Goal: Task Accomplishment & Management: Use online tool/utility

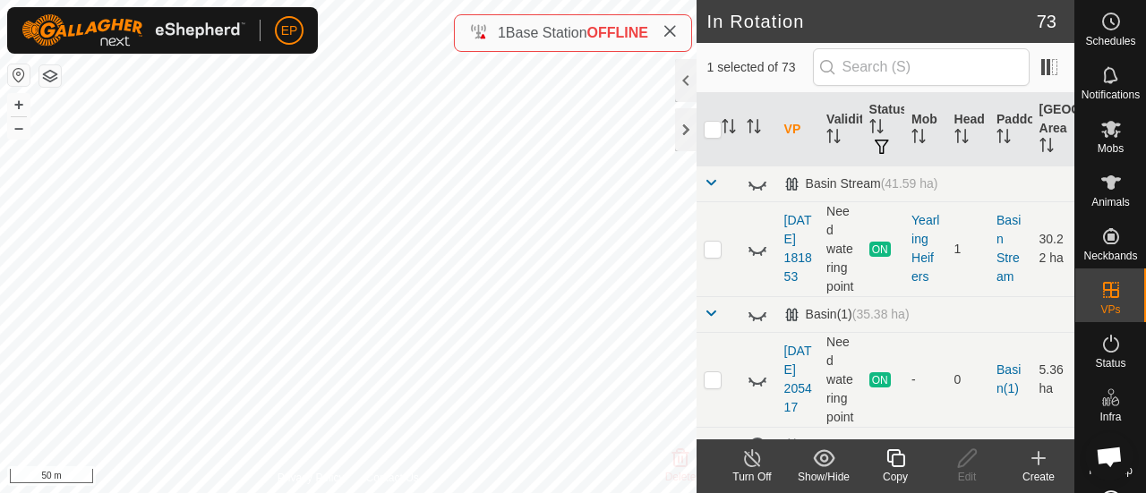
checkbox input "false"
checkbox input "true"
click at [1111, 133] on icon at bounding box center [1111, 128] width 21 height 21
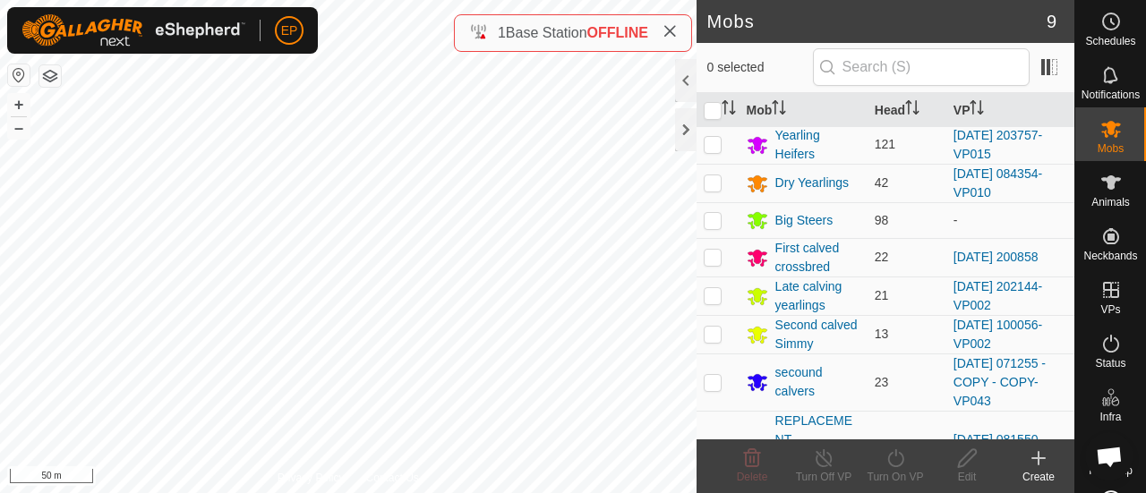
scroll to position [84, 0]
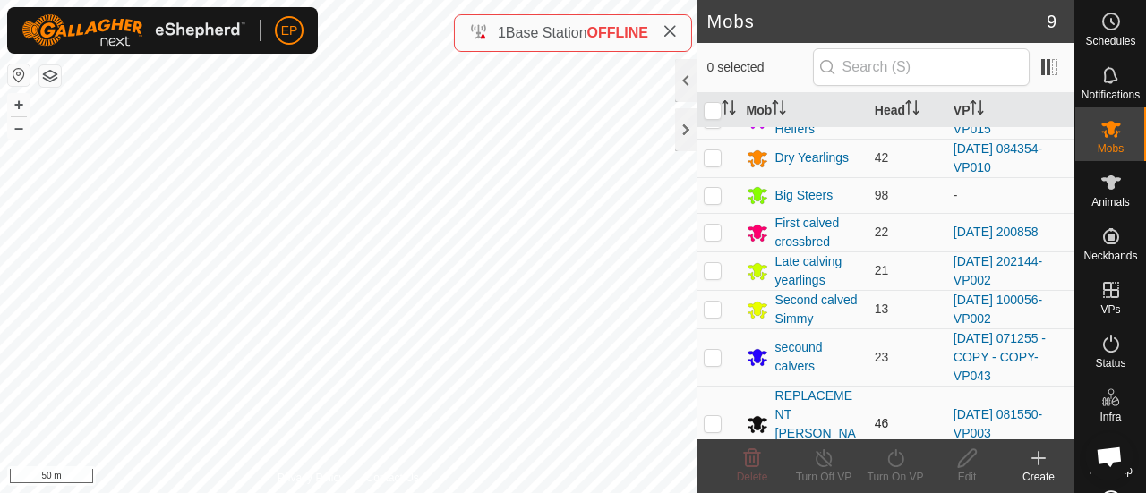
click at [715, 416] on p-checkbox at bounding box center [713, 423] width 18 height 14
checkbox input "true"
click at [901, 470] on div "Turn On VP" at bounding box center [896, 477] width 72 height 16
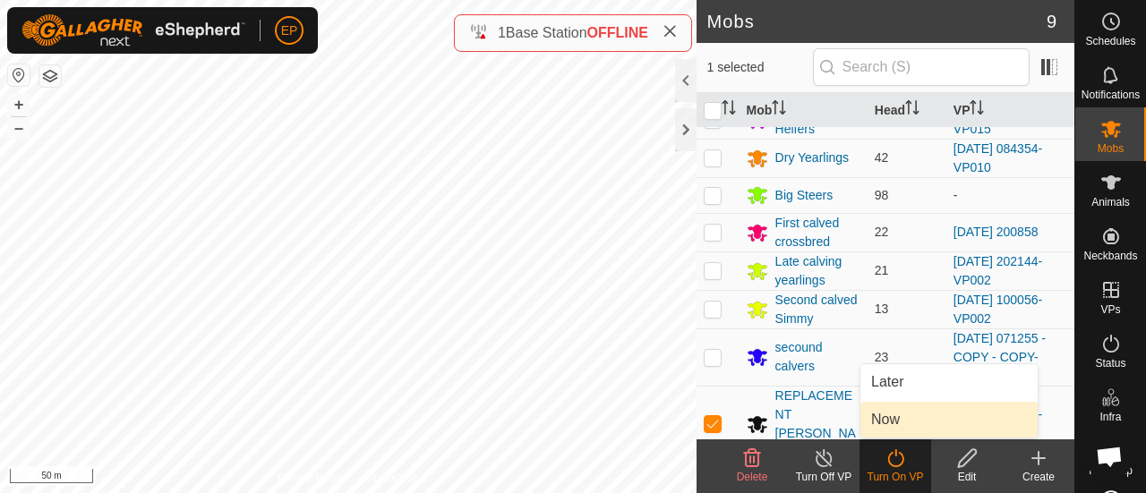
click at [890, 425] on link "Now" at bounding box center [949, 420] width 177 height 36
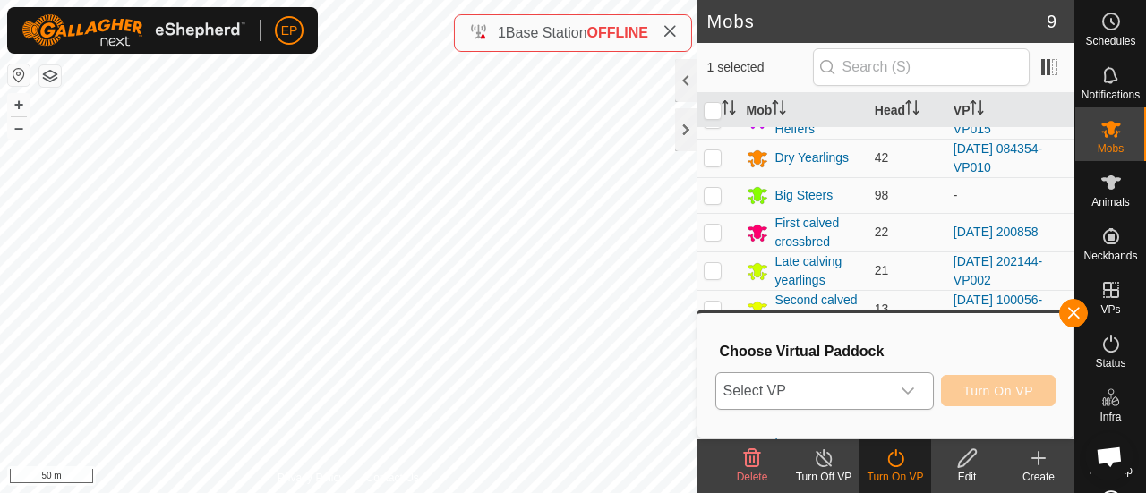
click at [853, 390] on span "Select VP" at bounding box center [803, 391] width 174 height 36
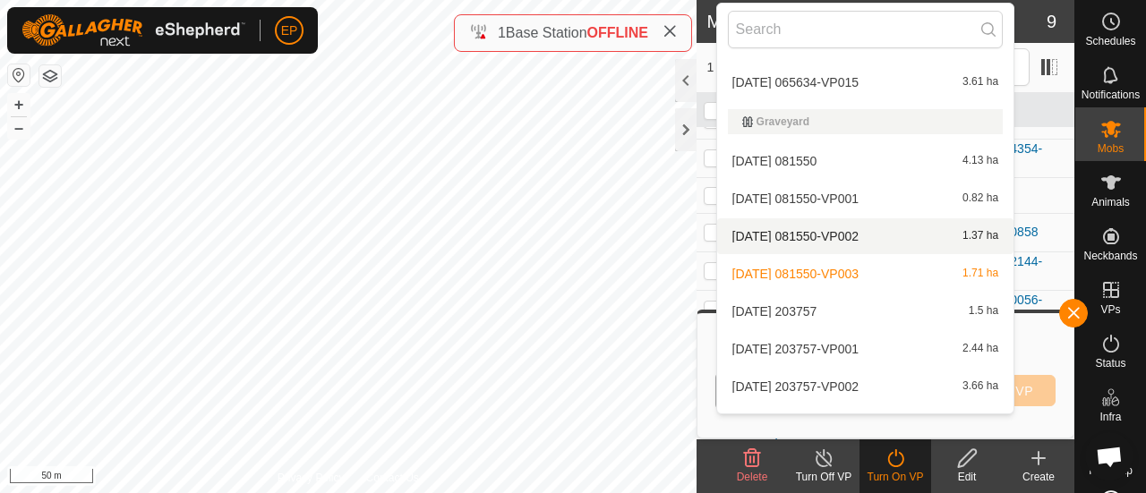
scroll to position [1148, 0]
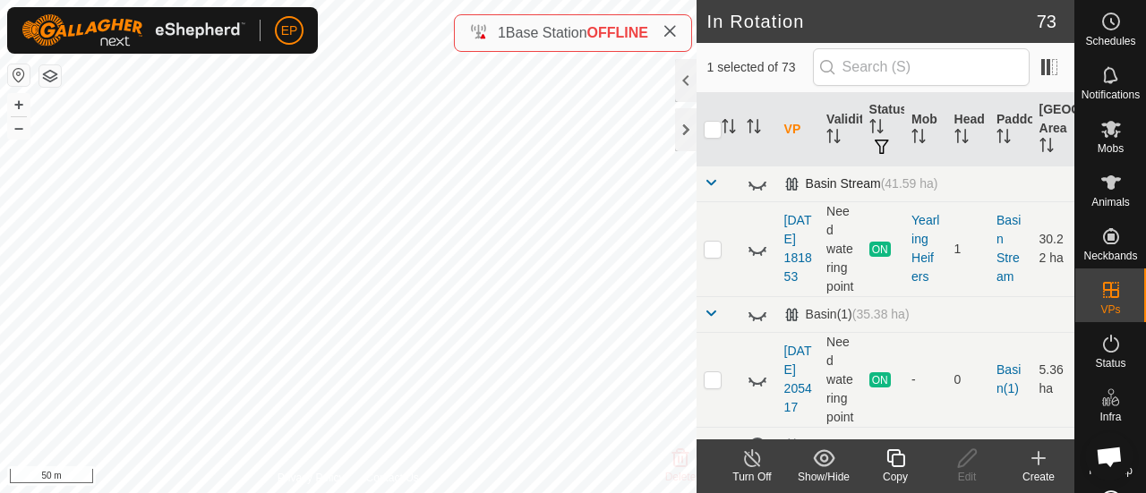
checkbox input "false"
checkbox input "true"
checkbox input "false"
checkbox input "true"
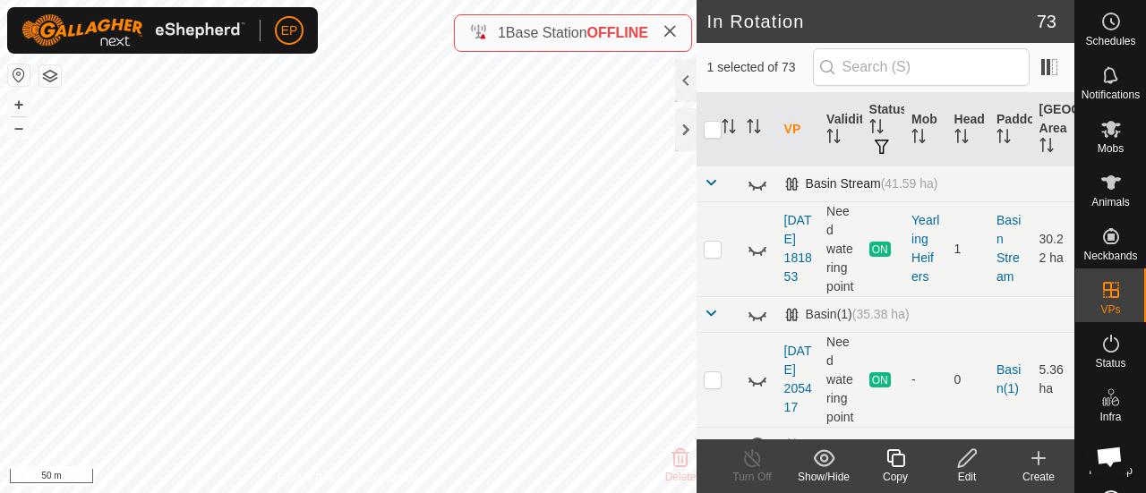
checkbox input "false"
click at [897, 476] on div "Copy" at bounding box center [896, 477] width 72 height 16
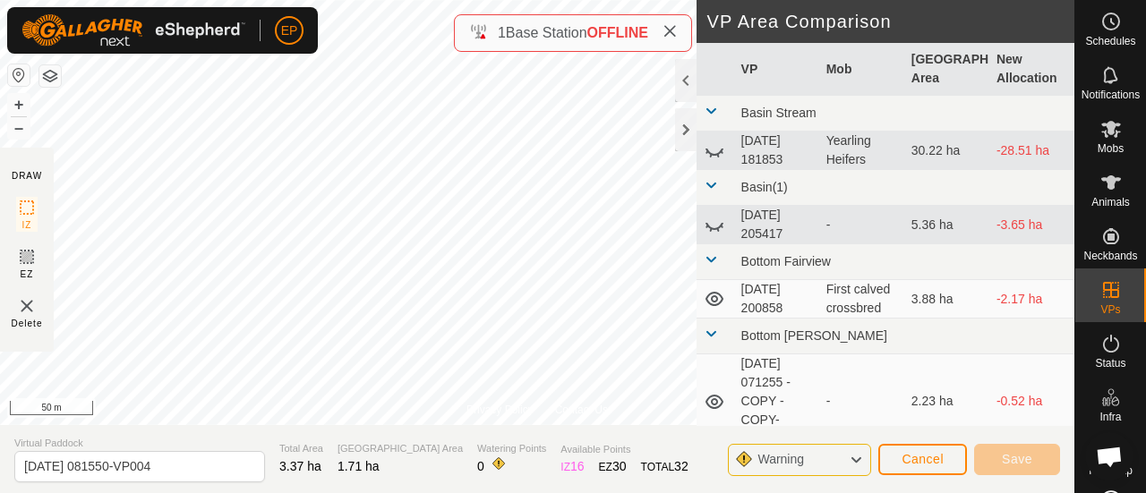
click at [537, 30] on div "Privacy Policy Contact Us [DATE] 081550-VP003 Type: Inclusion Zone 46 Animals +…" at bounding box center [537, 246] width 1075 height 493
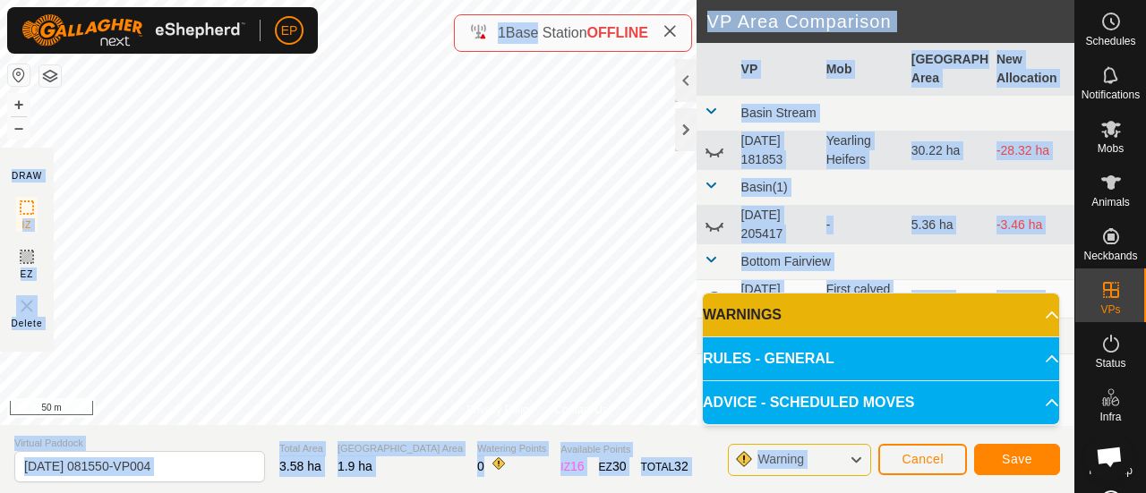
click at [556, 64] on div "Privacy Policy Contact Us [DATE] 081550-VP003 Type: Inclusion Zone 46 Animals +…" at bounding box center [537, 246] width 1075 height 493
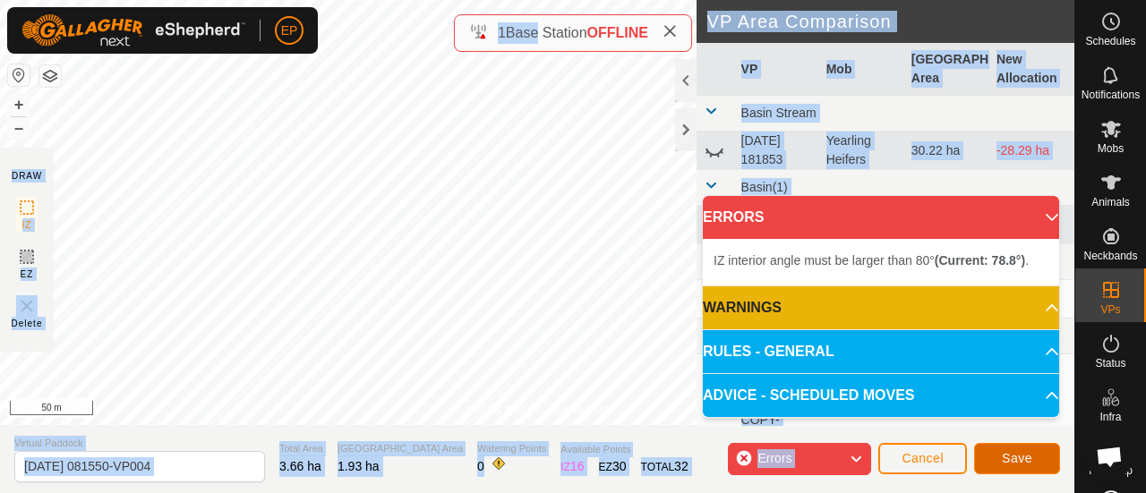
click at [1018, 456] on span "Save" at bounding box center [1017, 458] width 30 height 14
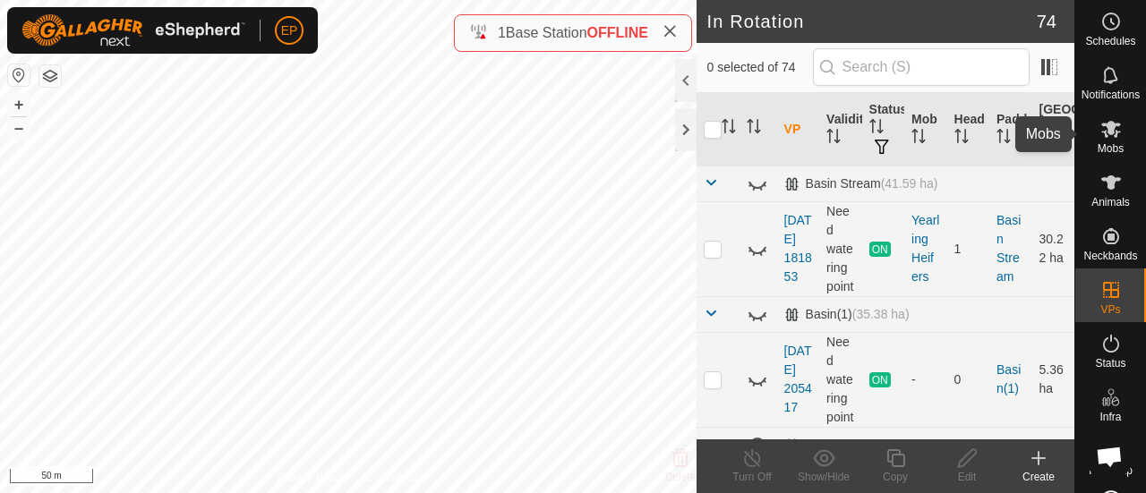
click at [1105, 125] on icon at bounding box center [1112, 129] width 20 height 17
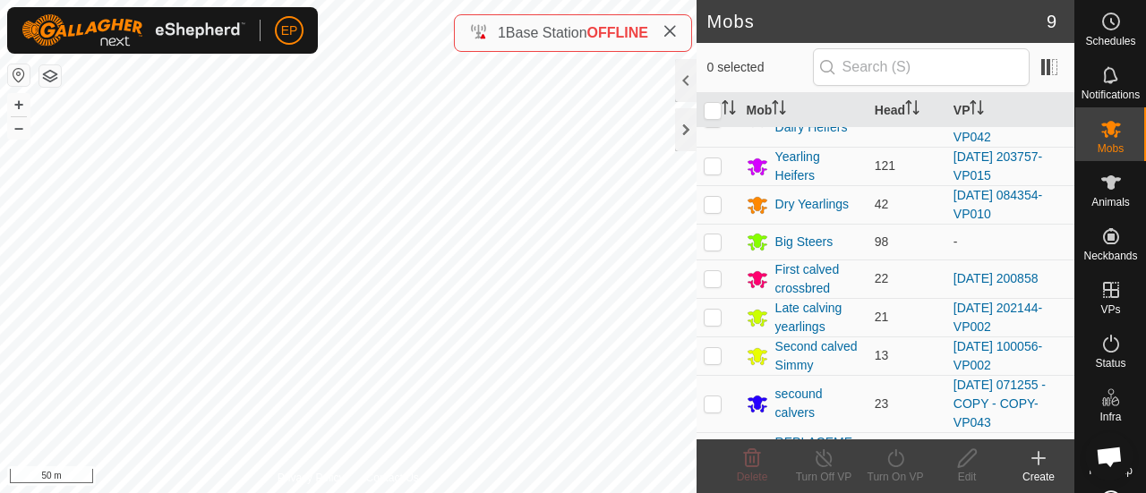
scroll to position [84, 0]
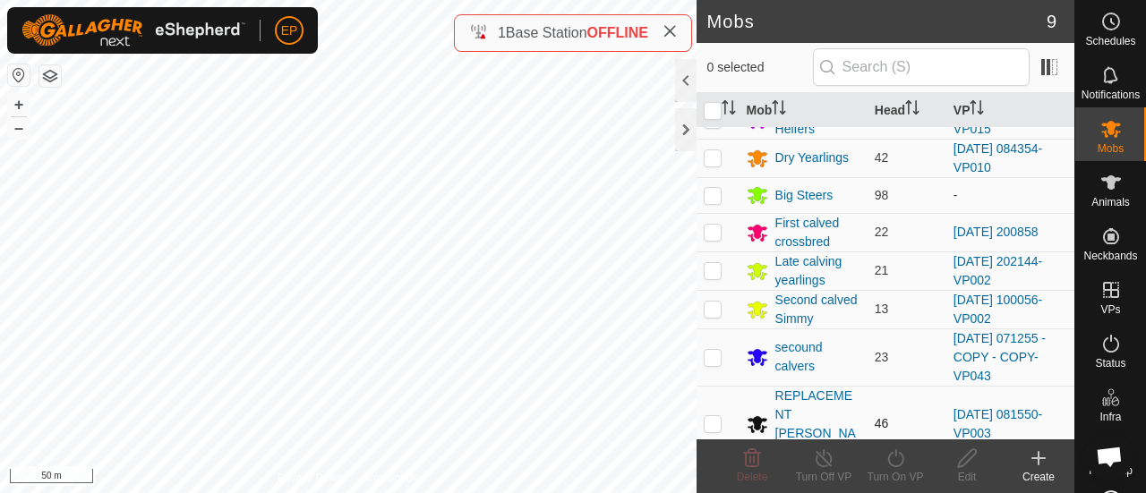
click at [715, 416] on p-checkbox at bounding box center [713, 423] width 18 height 14
checkbox input "true"
click at [896, 463] on icon at bounding box center [896, 458] width 22 height 21
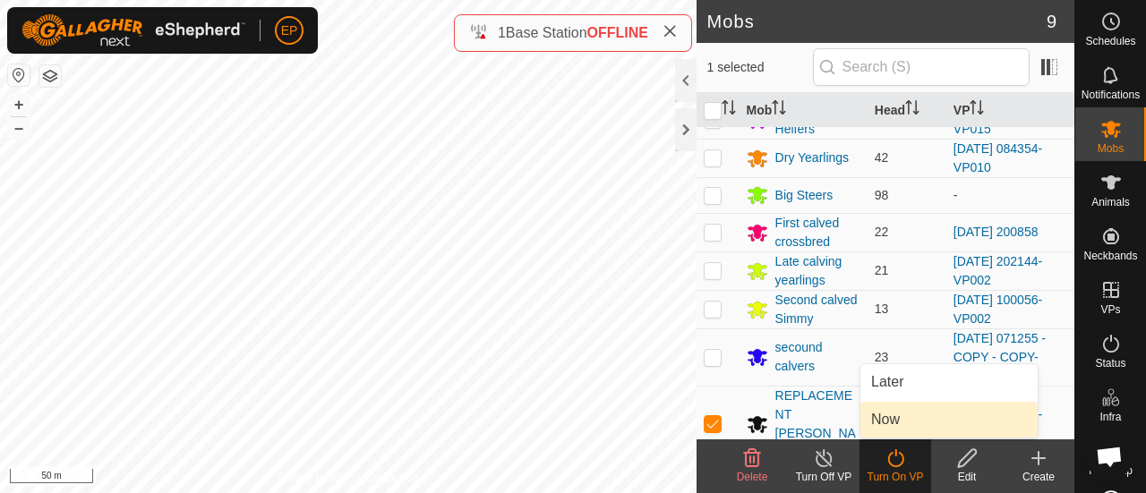
click at [887, 435] on link "Now" at bounding box center [949, 420] width 177 height 36
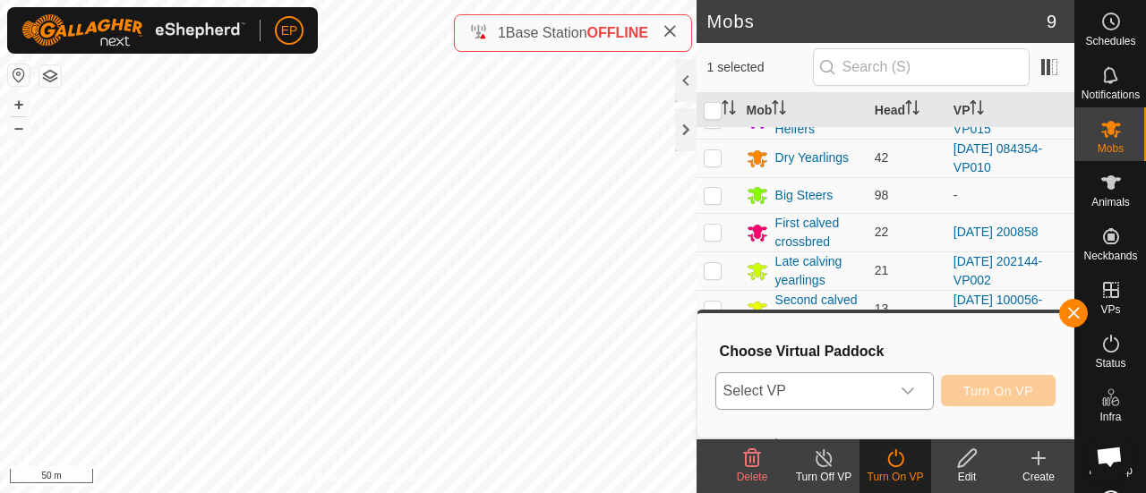
click at [865, 386] on span "Select VP" at bounding box center [803, 391] width 174 height 36
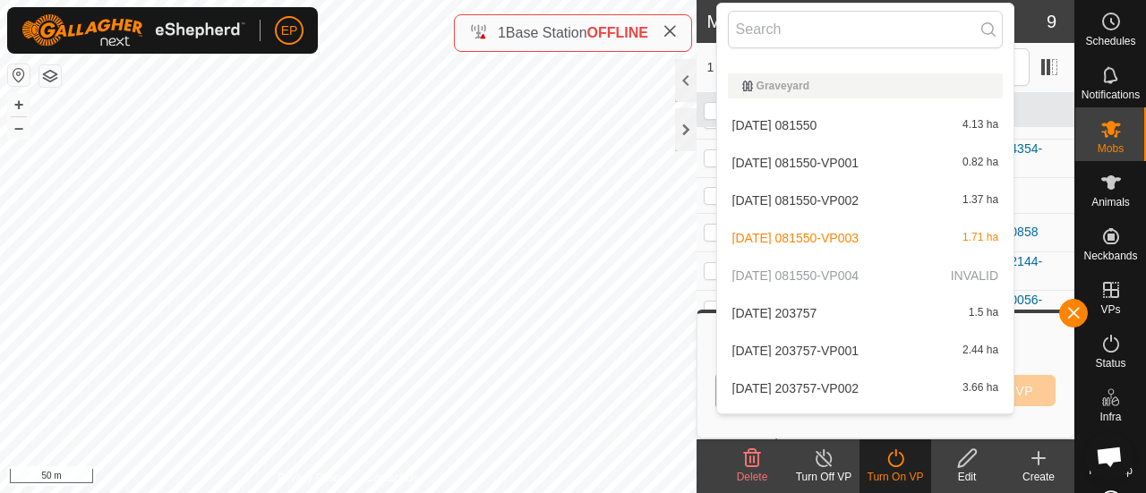
scroll to position [1243, 0]
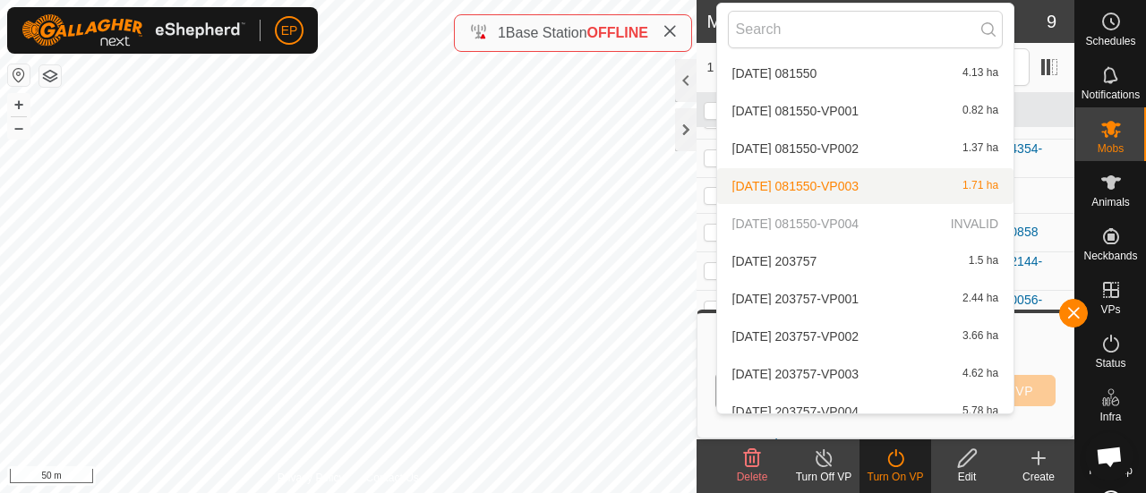
click at [793, 226] on p-selectitem "[DATE] 081550-VP004 INVALID" at bounding box center [865, 224] width 297 height 36
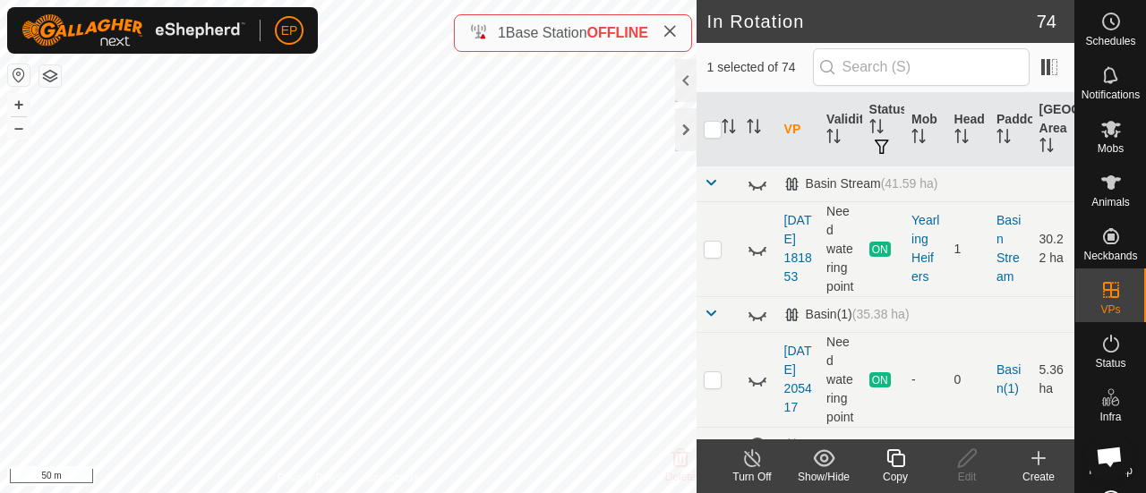
click at [901, 459] on icon at bounding box center [896, 458] width 22 height 21
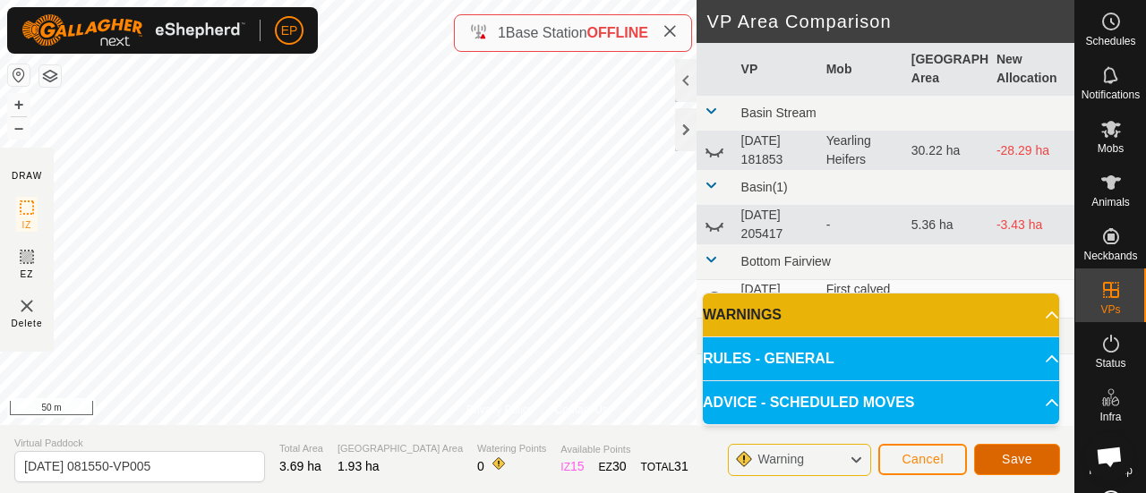
click at [1033, 454] on button "Save" at bounding box center [1017, 459] width 86 height 31
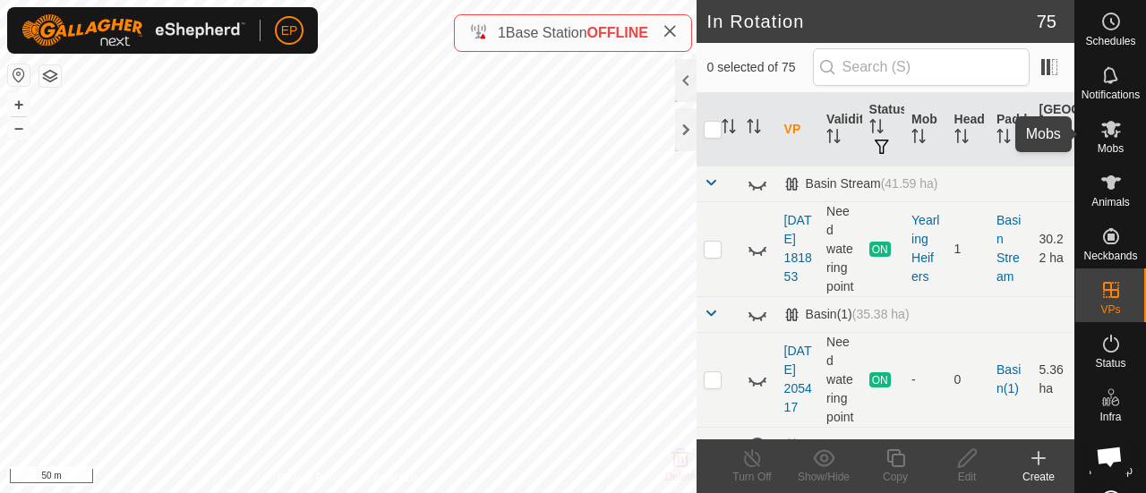
click at [1113, 135] on icon at bounding box center [1111, 128] width 21 height 21
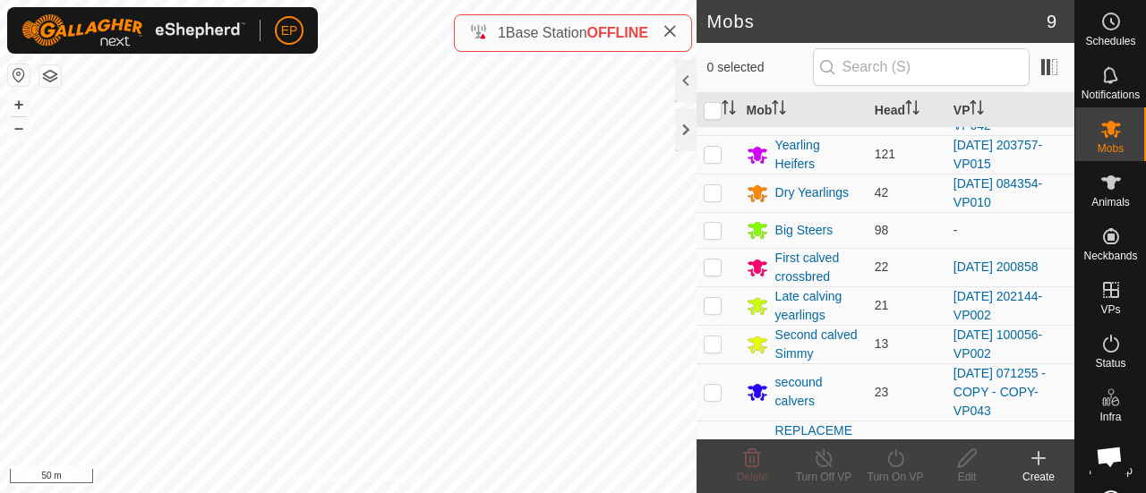
scroll to position [84, 0]
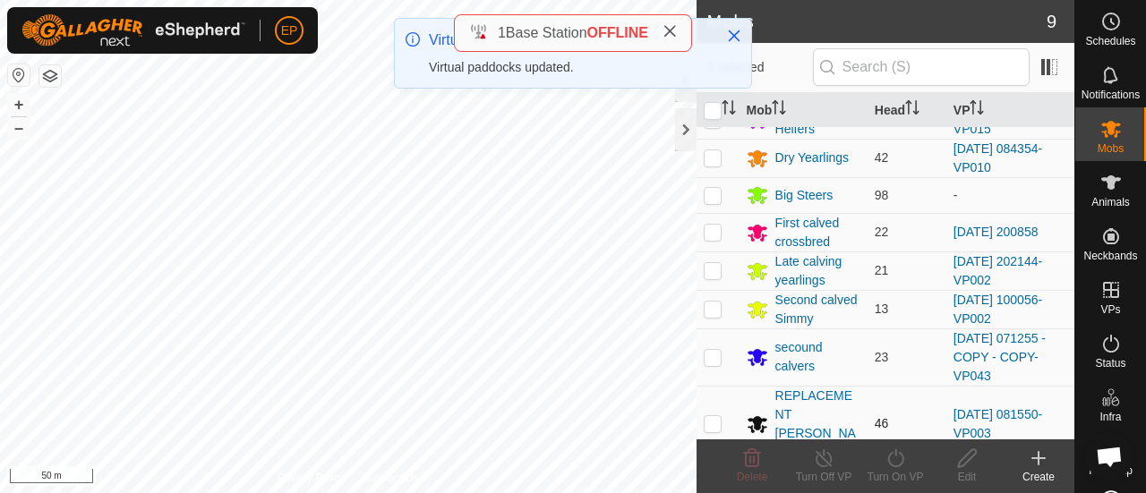
click at [707, 416] on p-checkbox at bounding box center [713, 423] width 18 height 14
checkbox input "true"
click at [888, 469] on div "Turn On VP" at bounding box center [896, 477] width 72 height 16
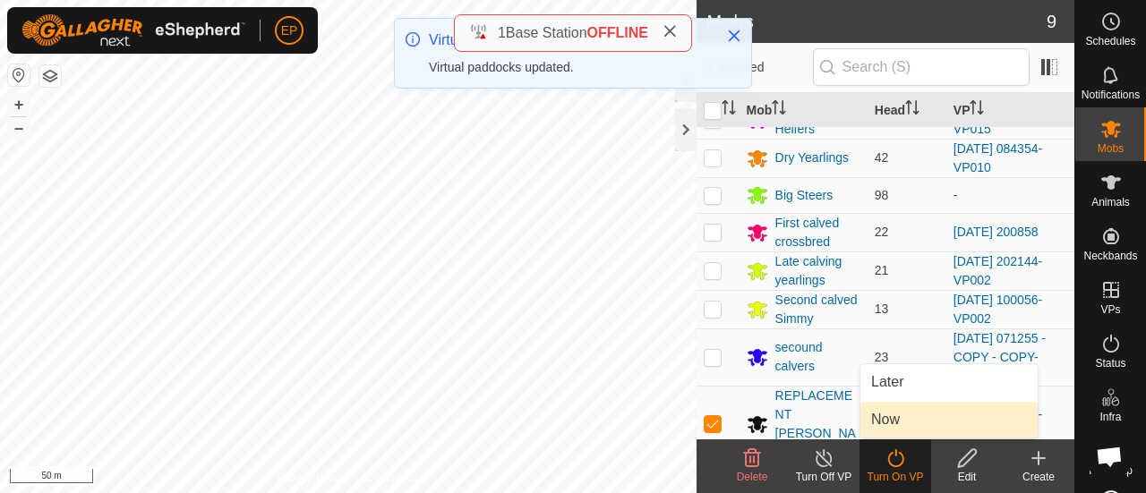
click at [889, 427] on link "Now" at bounding box center [949, 420] width 177 height 36
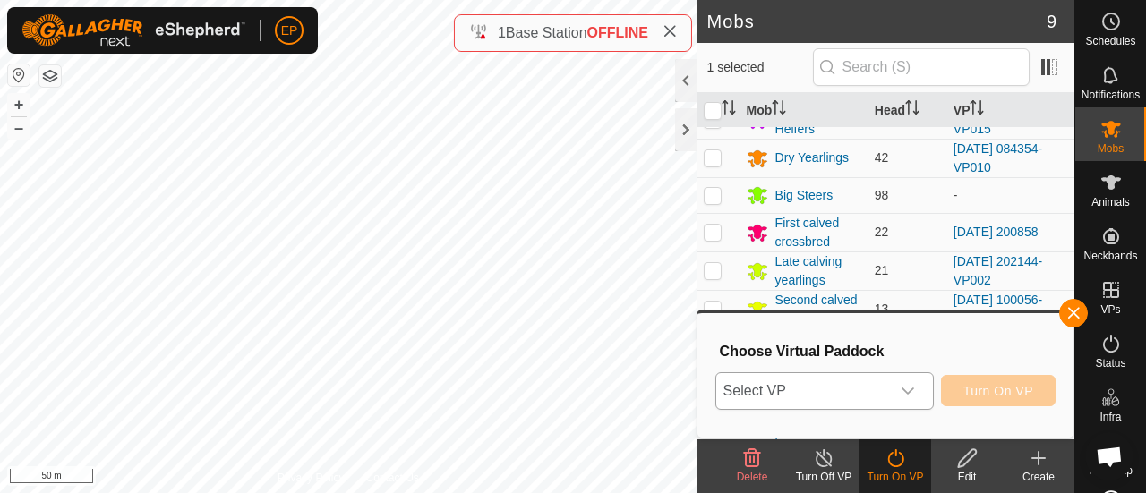
click at [853, 385] on span "Select VP" at bounding box center [803, 391] width 174 height 36
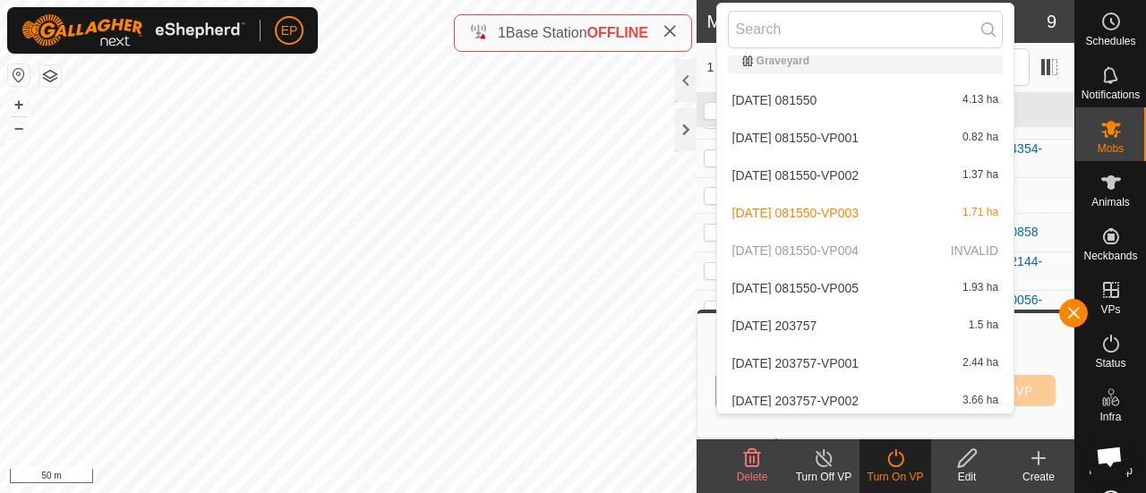
scroll to position [1196, 0]
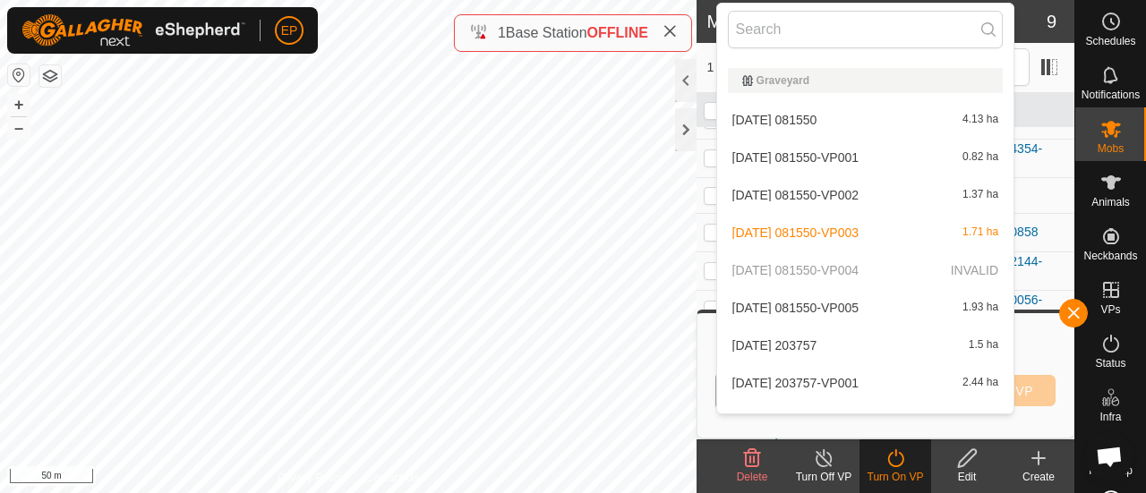
click at [872, 304] on li "[DATE] 081550-VP005 1.93 ha" at bounding box center [865, 308] width 297 height 36
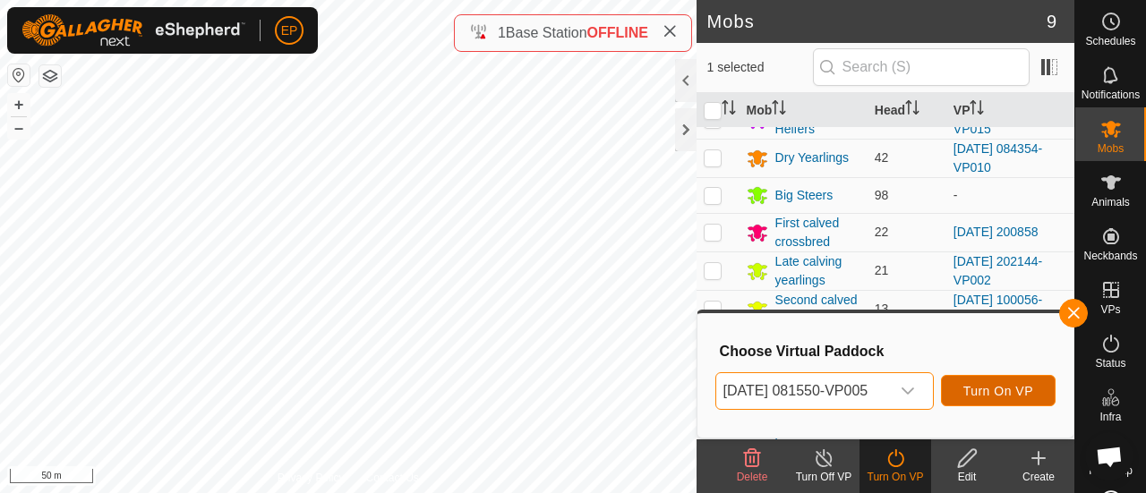
click at [981, 389] on span "Turn On VP" at bounding box center [999, 391] width 70 height 14
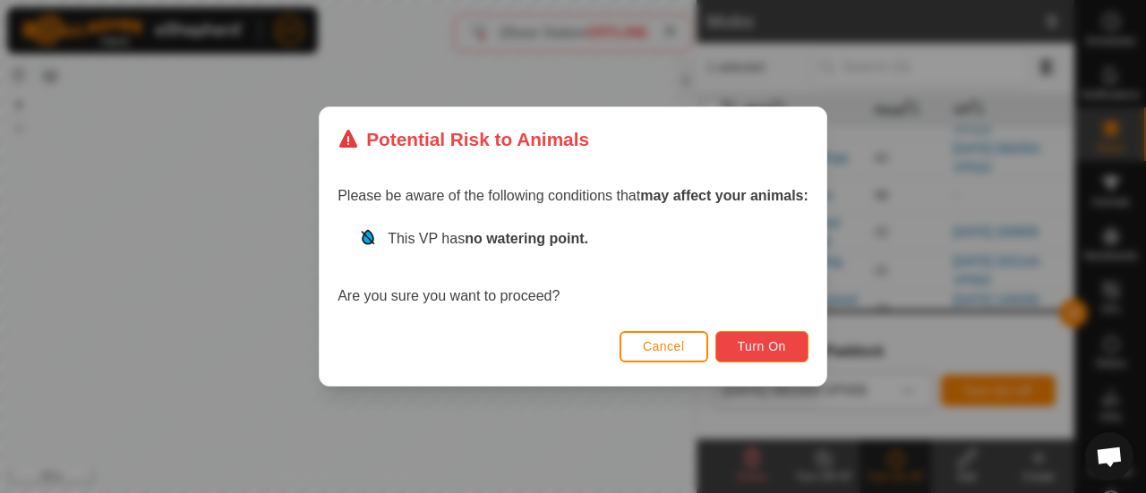
click at [779, 346] on span "Turn On" at bounding box center [762, 346] width 48 height 14
